Goal: Task Accomplishment & Management: Manage account settings

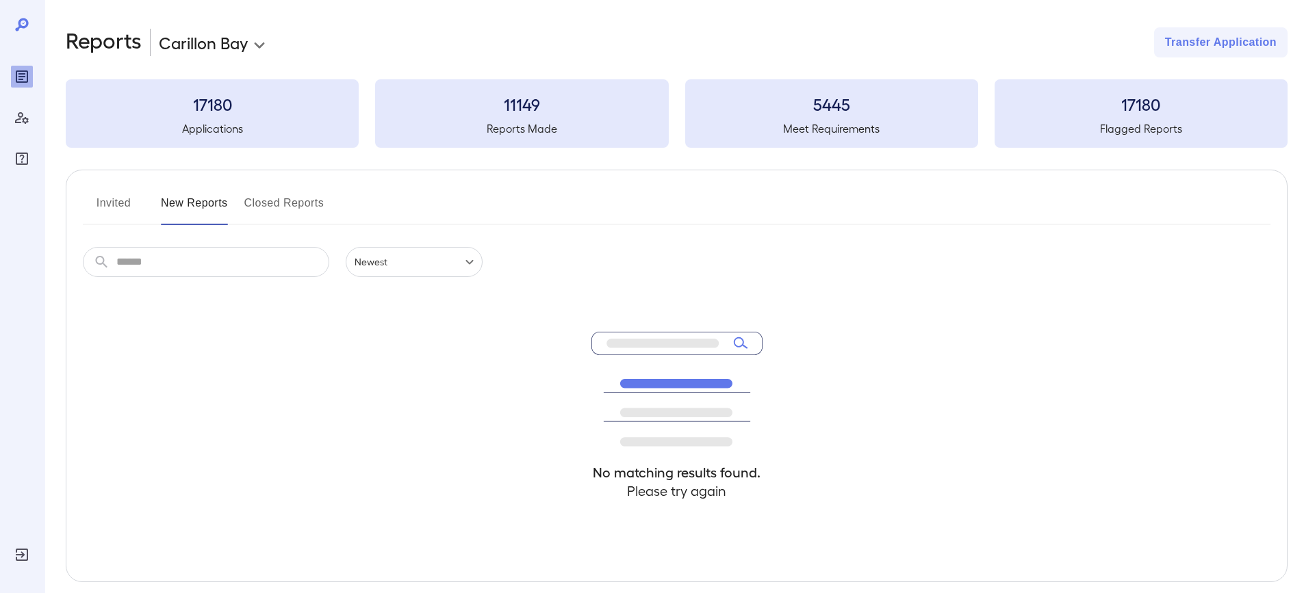
click at [126, 207] on button "Invited" at bounding box center [114, 208] width 62 height 33
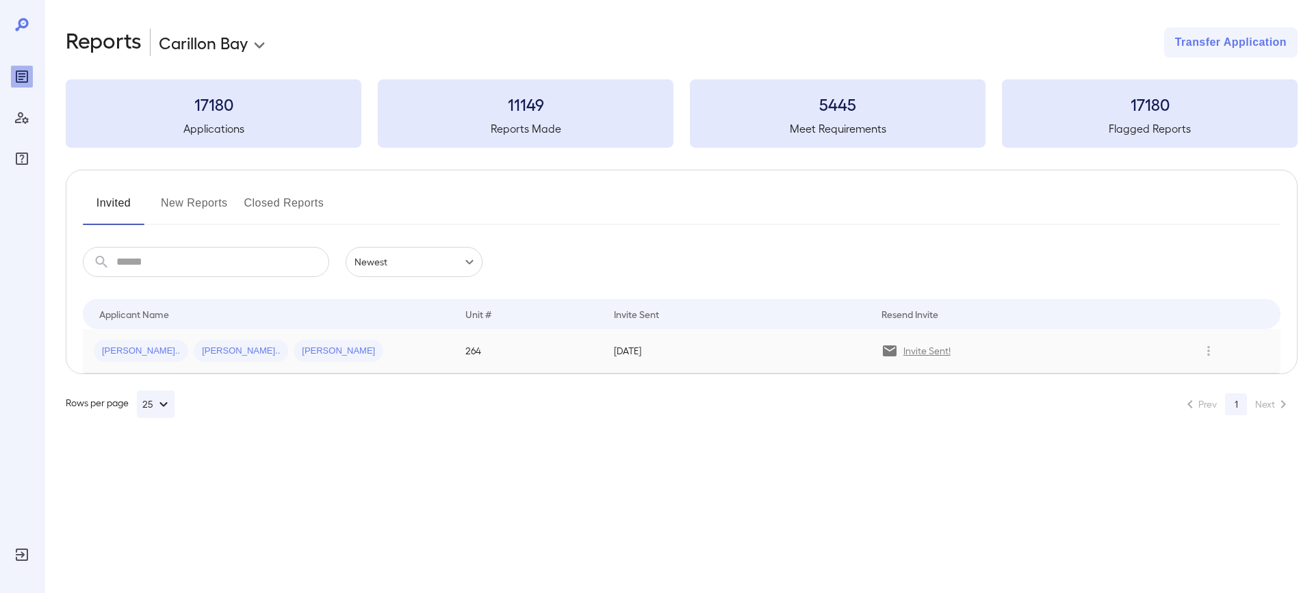
click at [114, 349] on span "[PERSON_NAME].." at bounding box center [141, 351] width 94 height 13
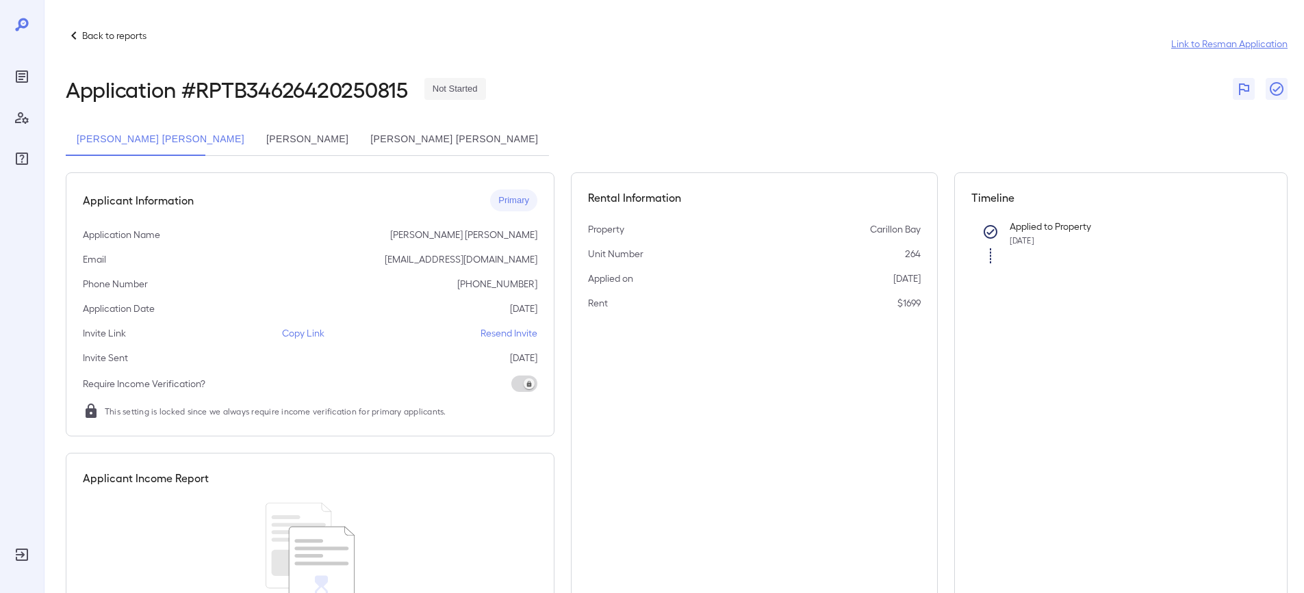
click at [1245, 48] on link "Link to Resman Application" at bounding box center [1229, 44] width 116 height 14
click at [500, 332] on p "Resend Invite" at bounding box center [509, 334] width 57 height 14
